Goal: Go to known website: Access a specific website the user already knows

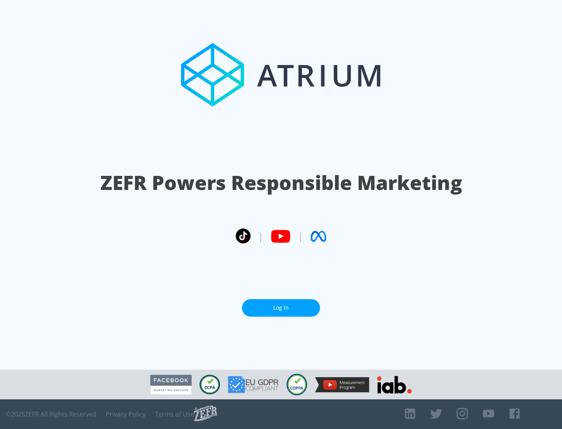
click at [281, 305] on link "Log In" at bounding box center [281, 308] width 78 height 18
